Goal: Answer question/provide support

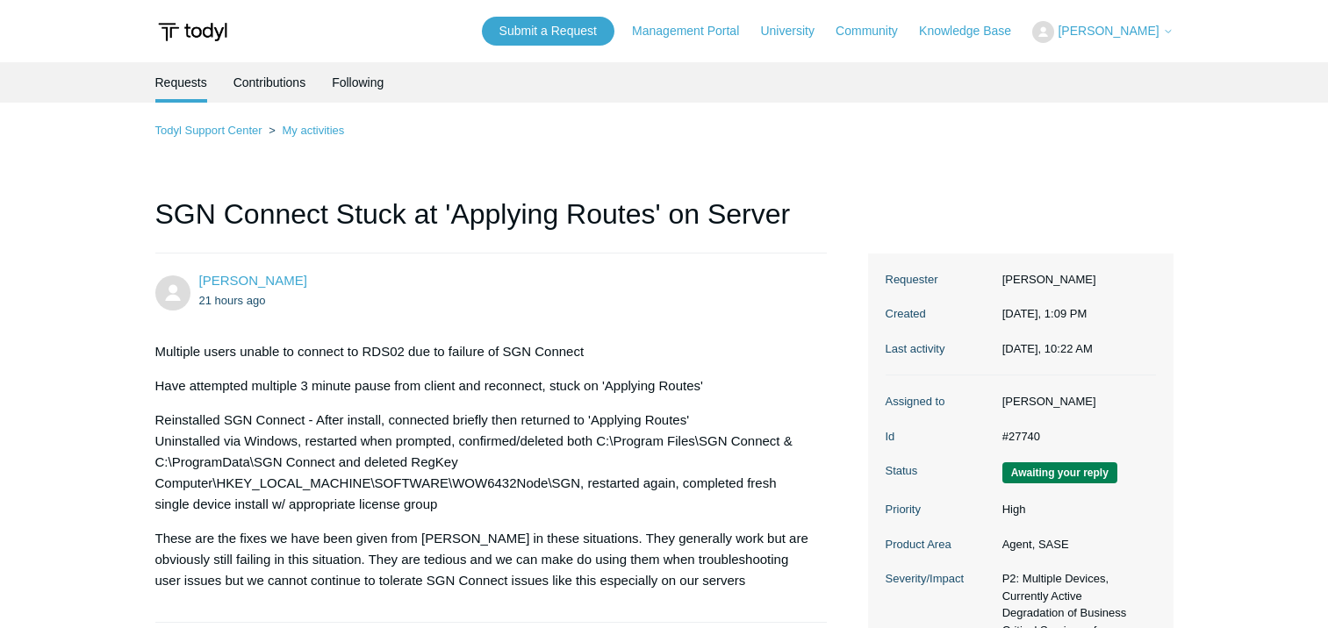
scroll to position [3772, 0]
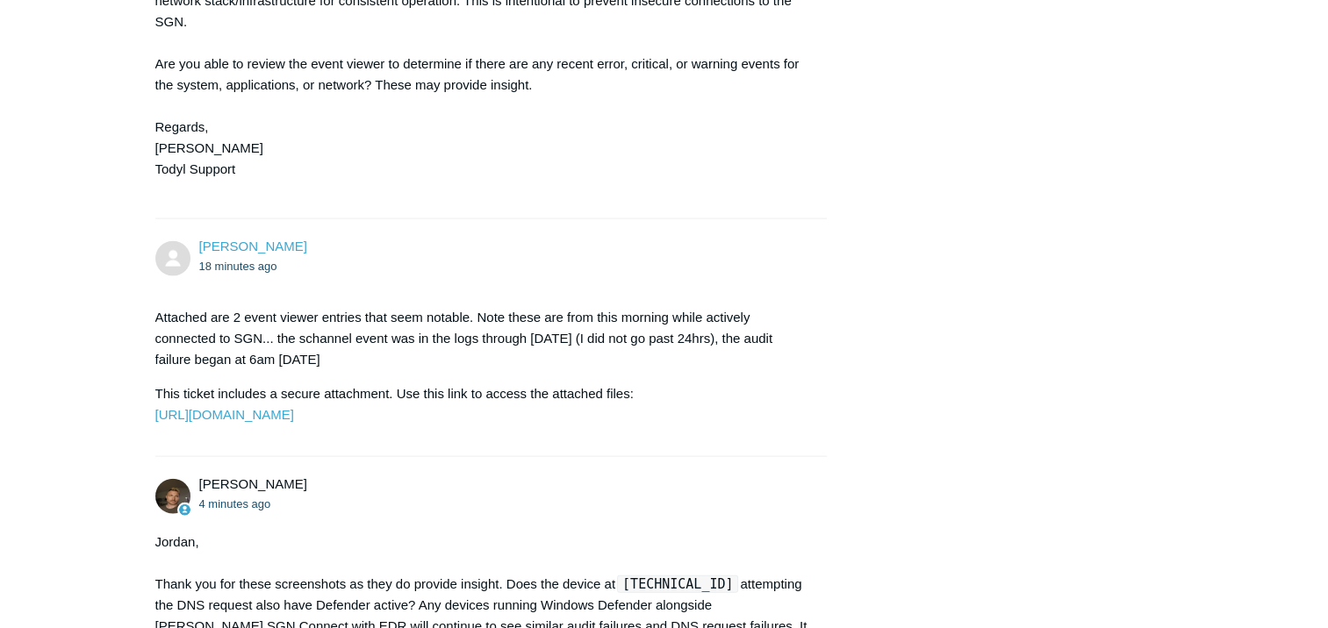
drag, startPoint x: 1197, startPoint y: 213, endPoint x: 1186, endPoint y: 204, distance: 13.7
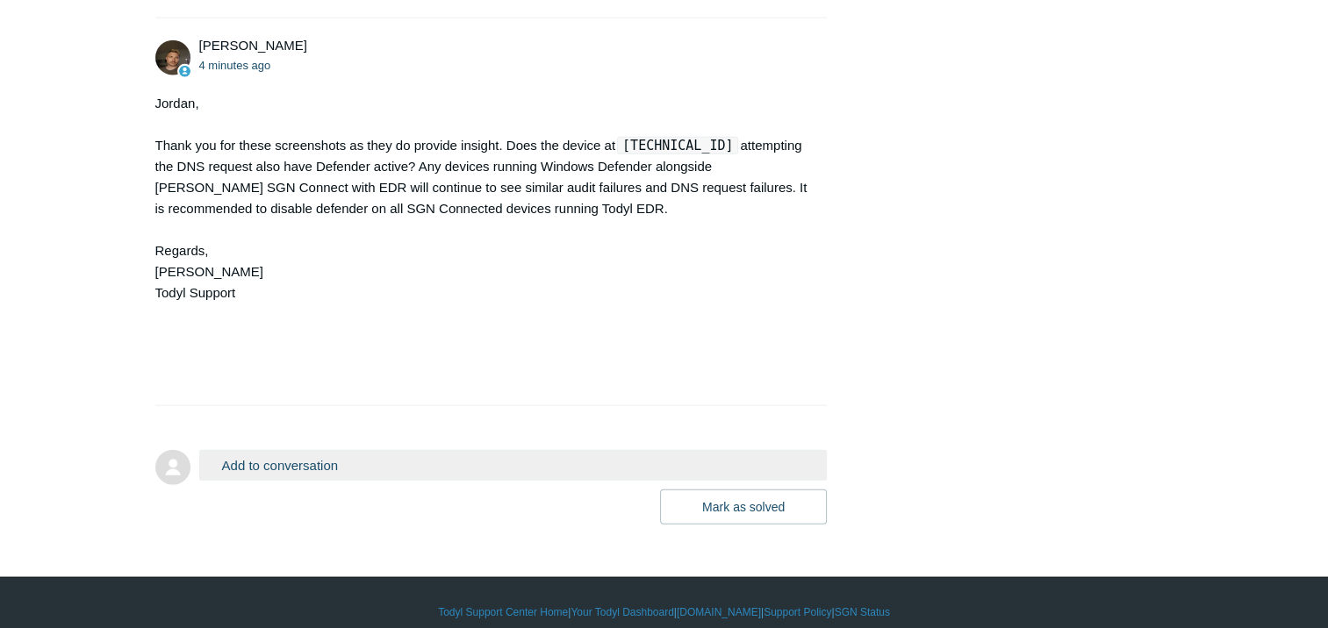
click at [260, 481] on button "Add to conversation" at bounding box center [513, 465] width 628 height 31
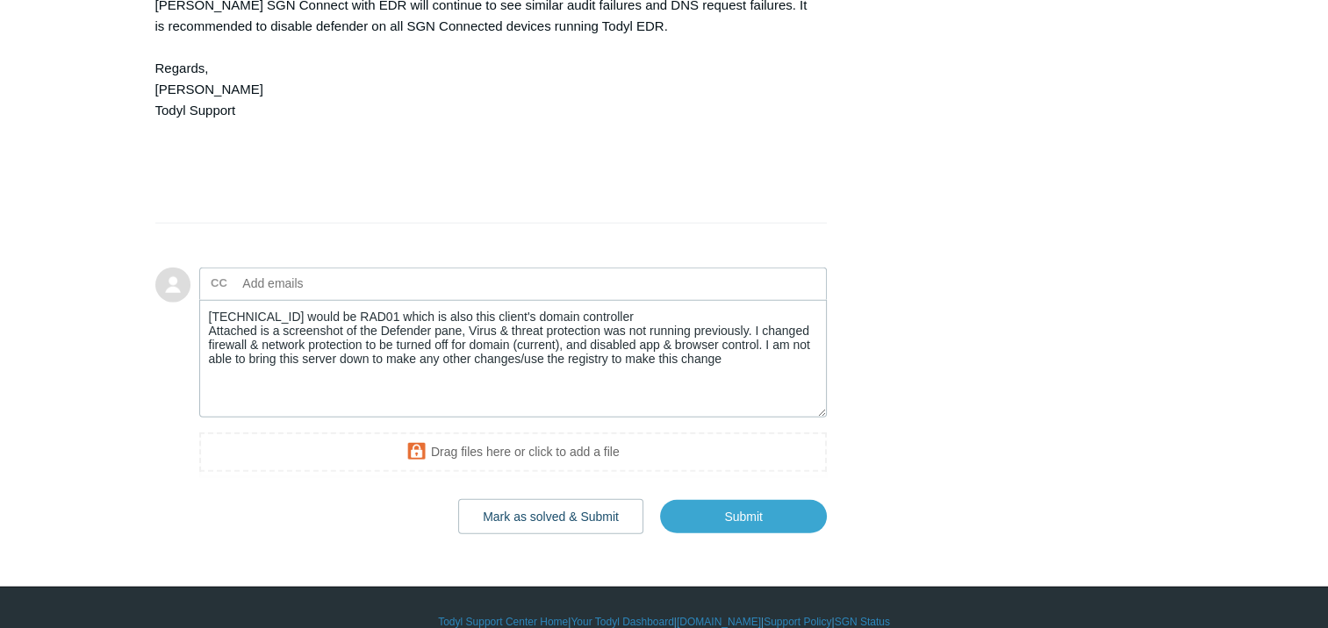
scroll to position [4544, 0]
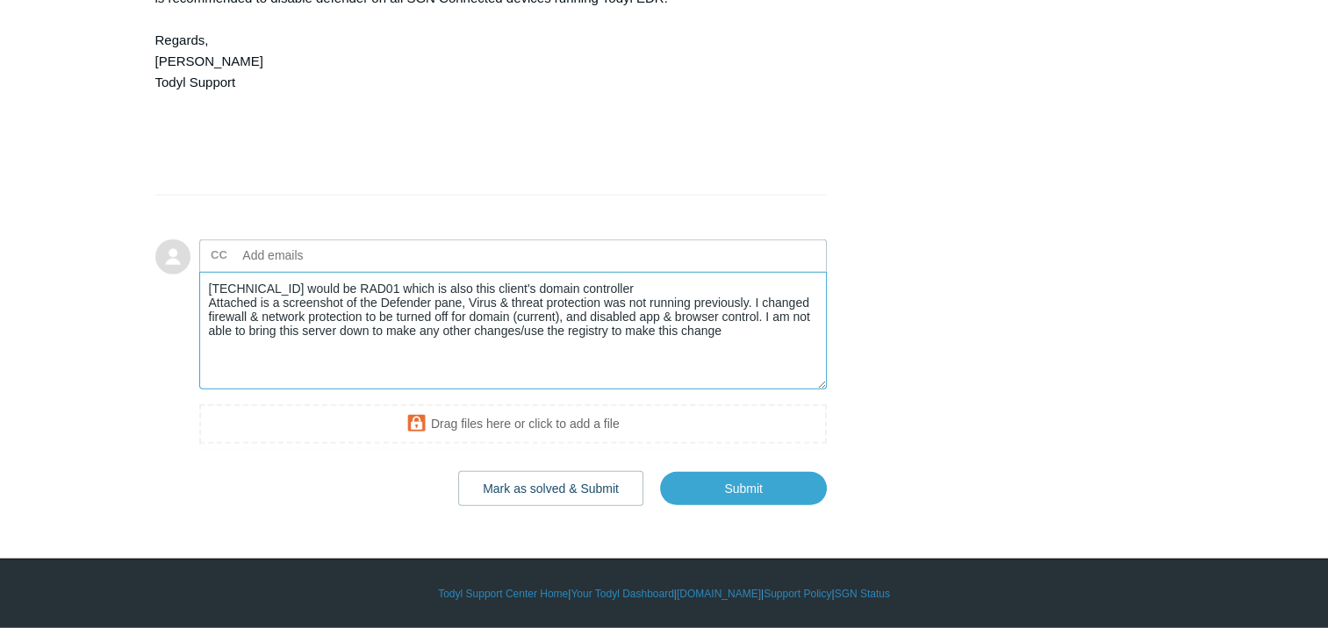
click at [730, 338] on textarea "10.55.55.20 would be RAD01 which is also this client's domain controller Attach…" at bounding box center [513, 331] width 628 height 118
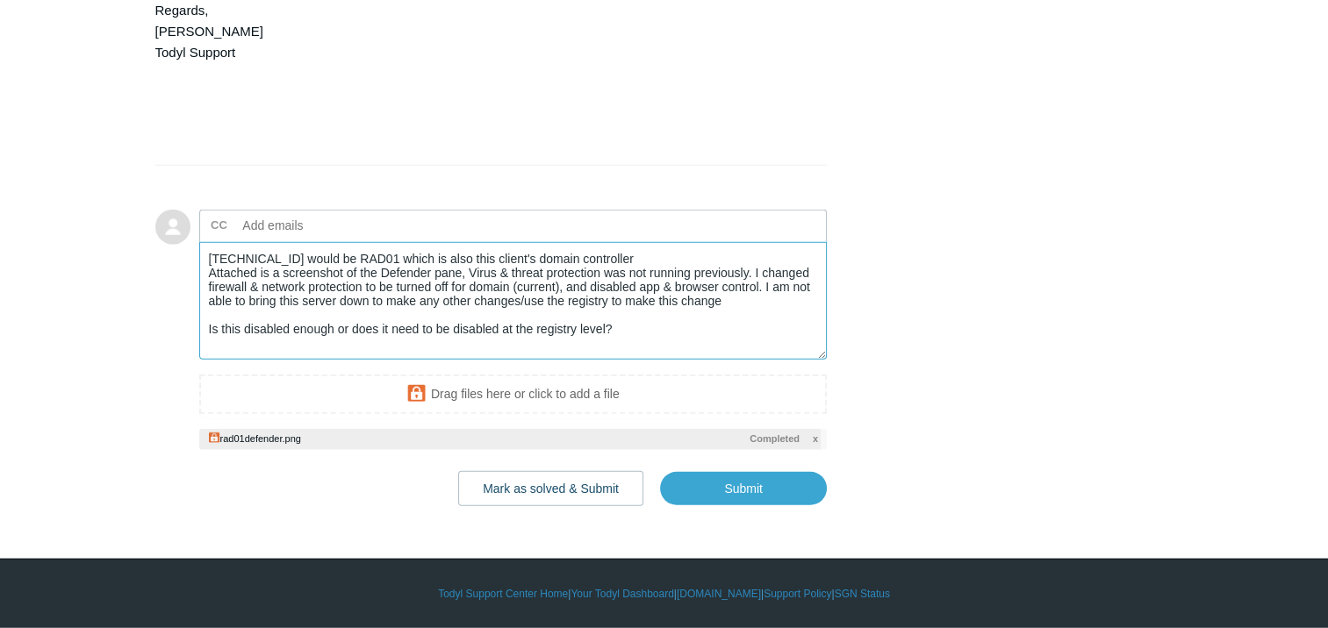
click at [464, 300] on textarea "10.55.55.20 would be RAD01 which is also this client's domain controller Attach…" at bounding box center [513, 301] width 628 height 118
click at [734, 484] on input "Submit" at bounding box center [743, 488] width 167 height 35
type textarea "10.55.55.20 would be RAD01 which is also this client's domain controller Attach…"
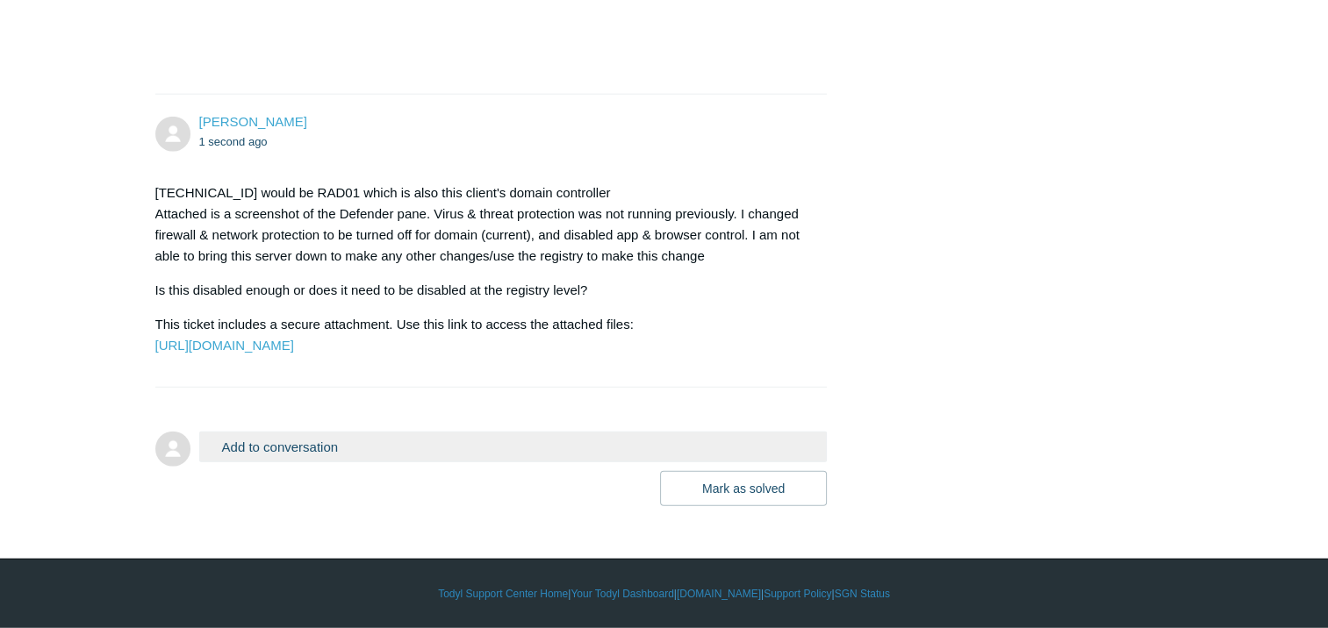
scroll to position [4598, 0]
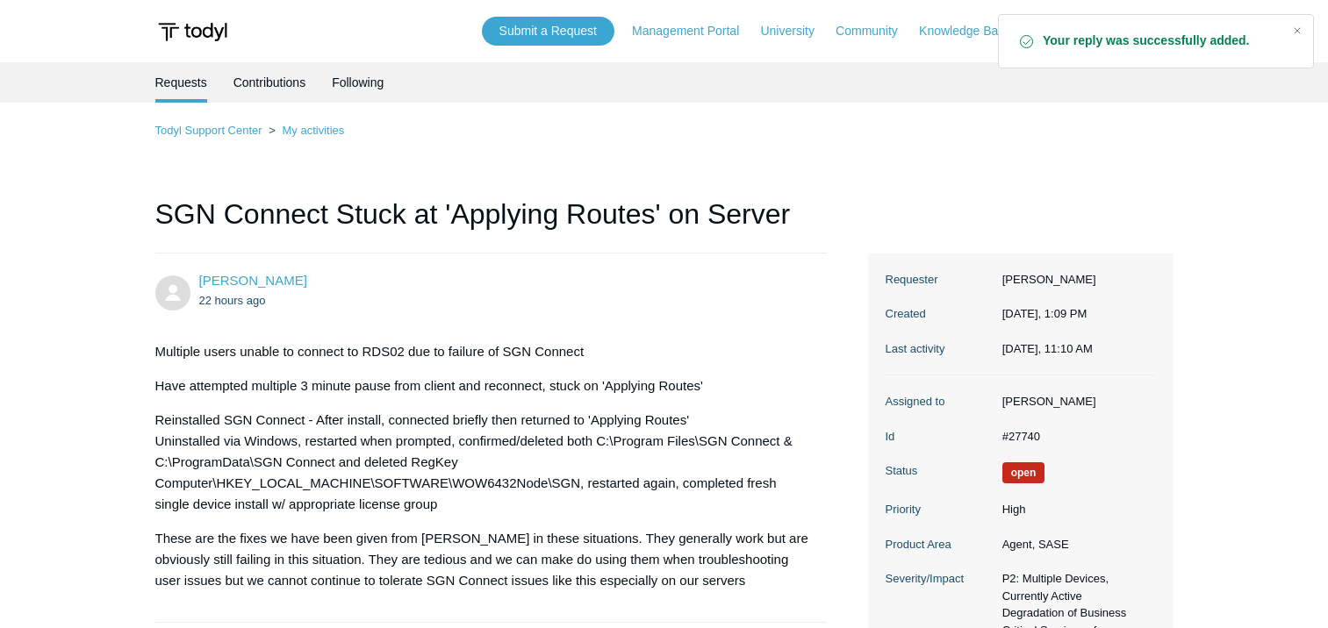
scroll to position [4686, 0]
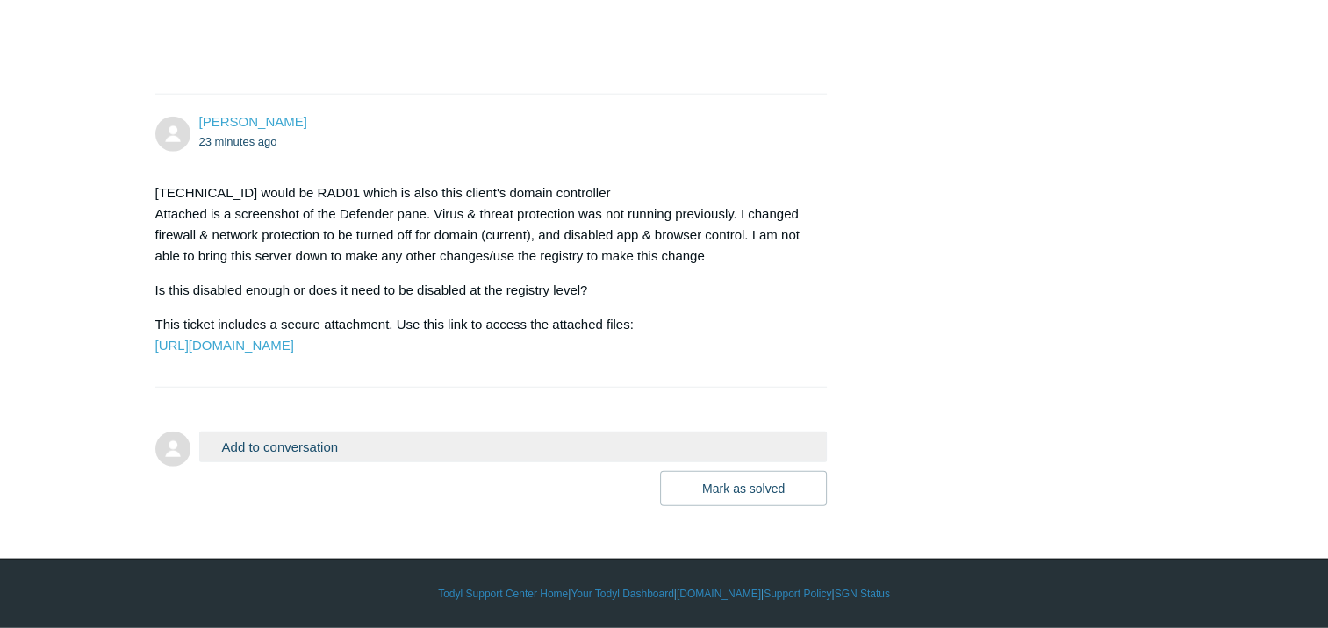
scroll to position [4686, 0]
click at [446, 443] on button "Add to conversation" at bounding box center [513, 447] width 628 height 31
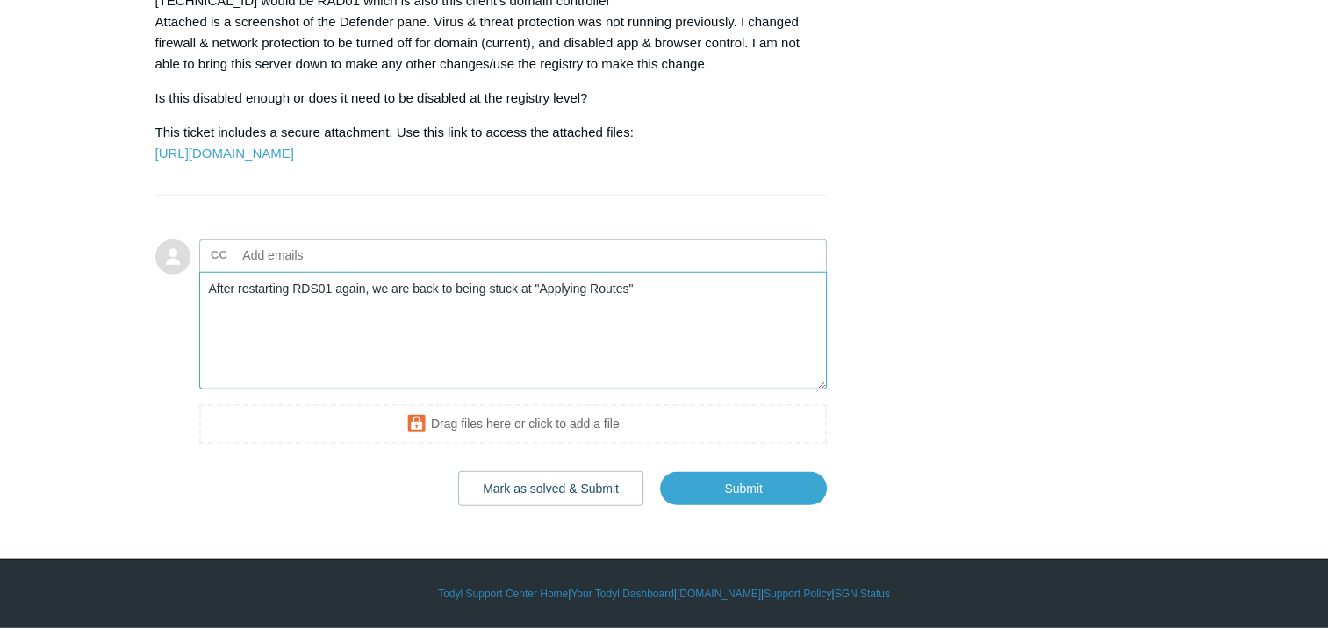
scroll to position [4879, 0]
click at [347, 287] on textarea "After restarting RDS01 again, we are back to being stuck at "Applying Routes"" at bounding box center [513, 331] width 628 height 118
type textarea "After restarting RDS01, we are back to being stuck at "Applying Routes""
click at [770, 496] on input "Submit" at bounding box center [743, 488] width 167 height 35
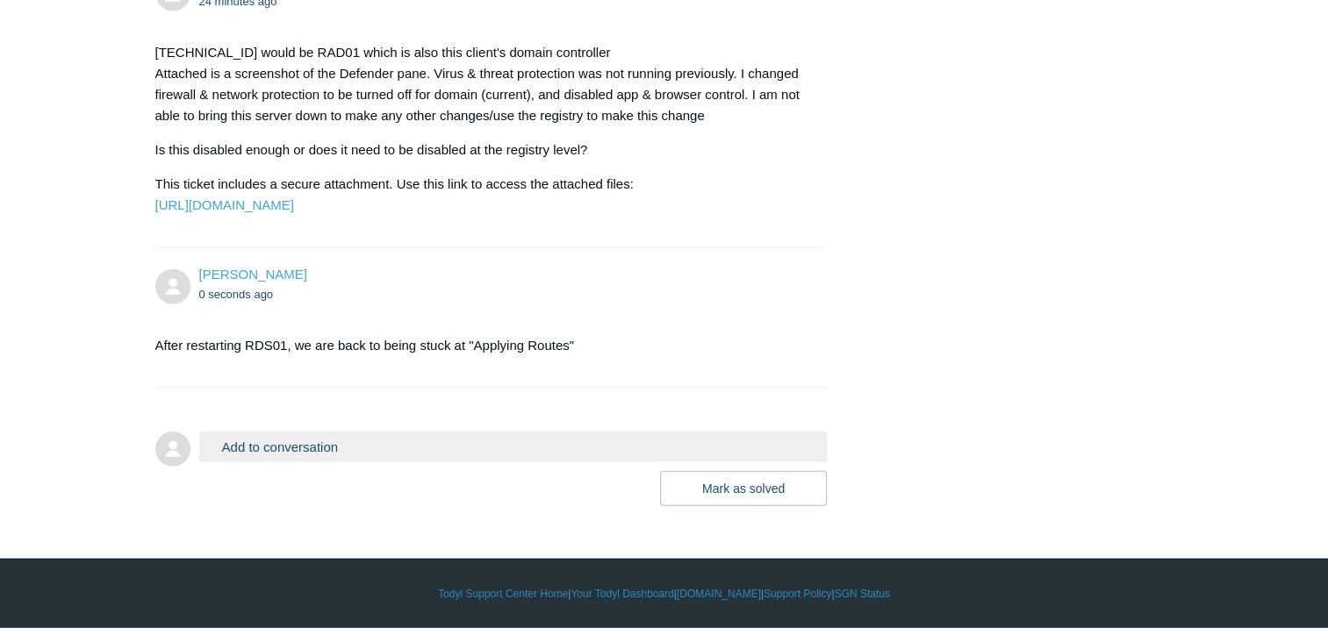
scroll to position [4739, 0]
